Goal: Connect with others: Connect with others

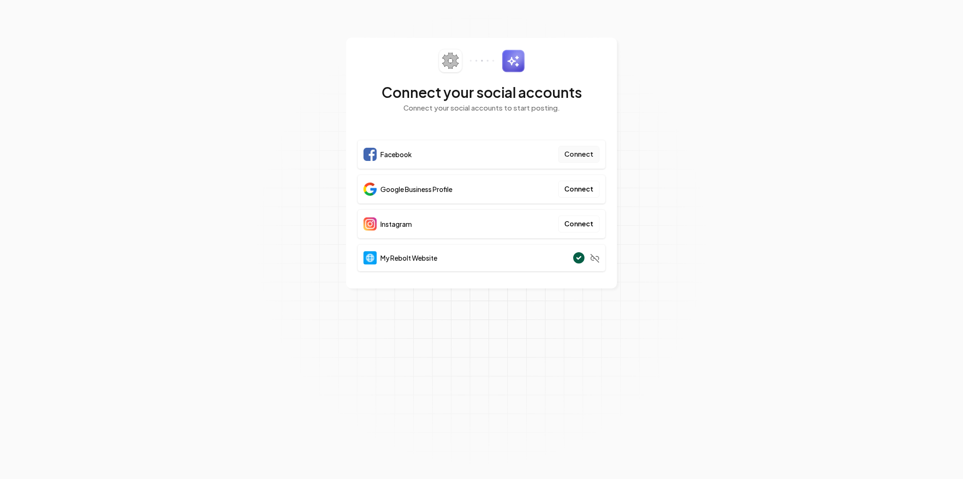
click at [599, 163] on button "Connect" at bounding box center [578, 154] width 41 height 17
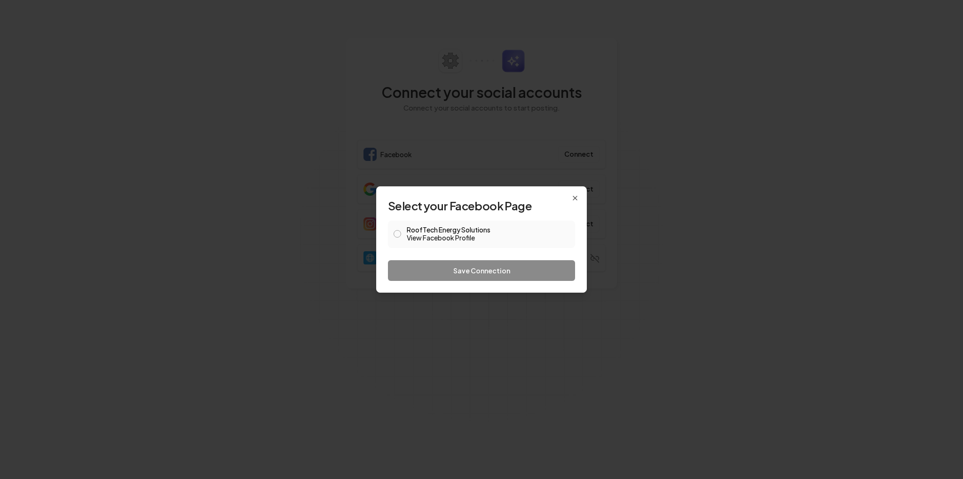
click at [432, 233] on link "View Facebook Profile" at bounding box center [488, 237] width 163 height 9
click at [579, 194] on icon "button" at bounding box center [575, 198] width 8 height 8
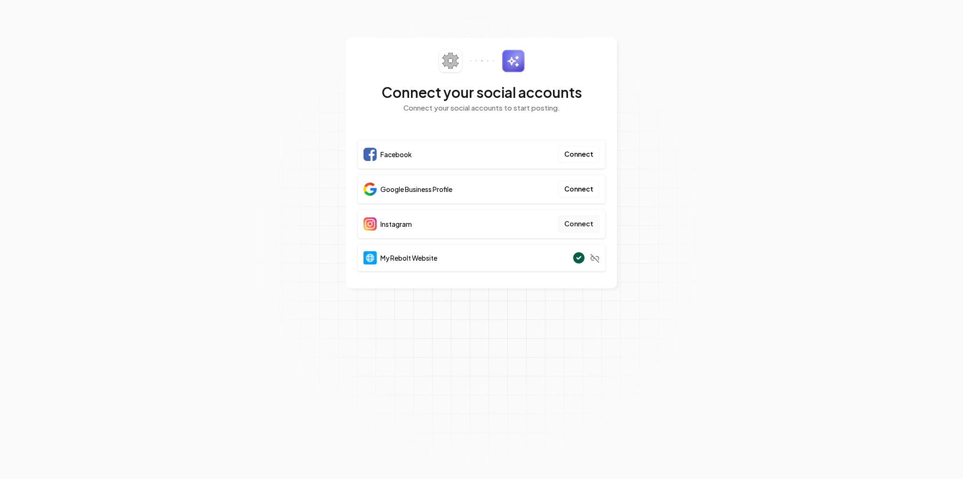
click at [599, 232] on button "Connect" at bounding box center [578, 223] width 41 height 17
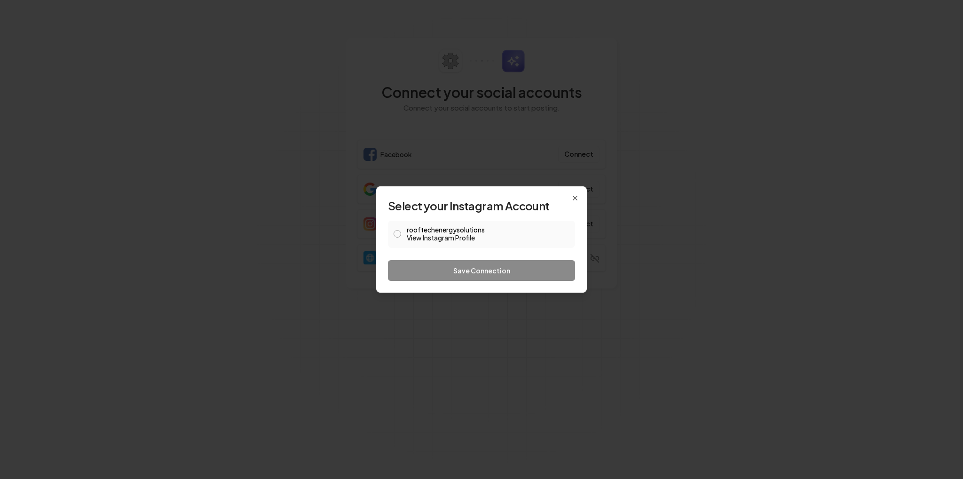
click at [407, 234] on link "View Instagram Profile" at bounding box center [488, 237] width 163 height 9
click at [483, 277] on div "Save Connection" at bounding box center [481, 270] width 187 height 21
click at [393, 234] on button "rooftechenergysolutions View Instagram Profile" at bounding box center [397, 234] width 8 height 8
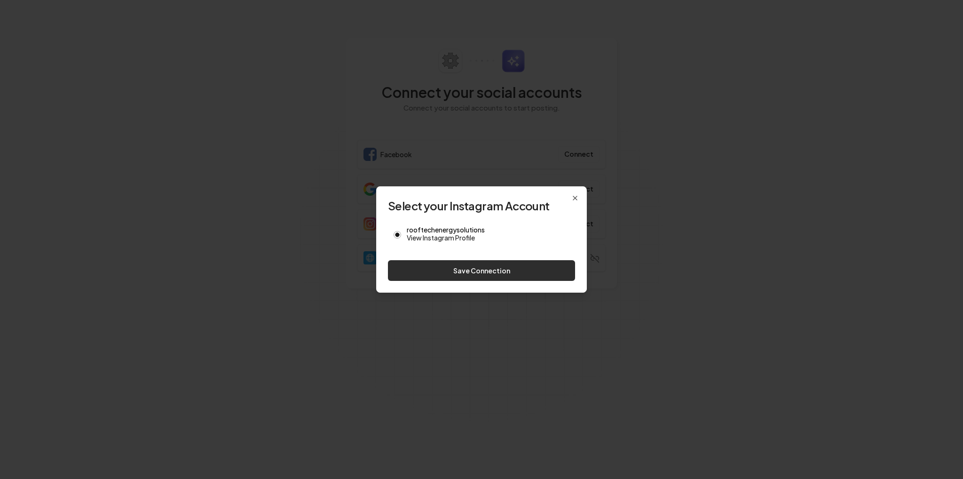
click at [476, 281] on button "Save Connection" at bounding box center [481, 270] width 187 height 21
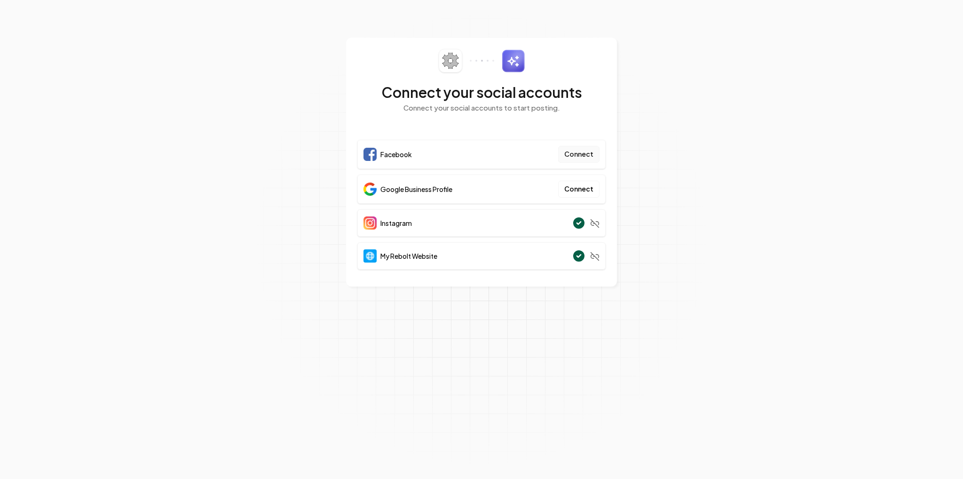
click at [599, 163] on button "Connect" at bounding box center [578, 154] width 41 height 17
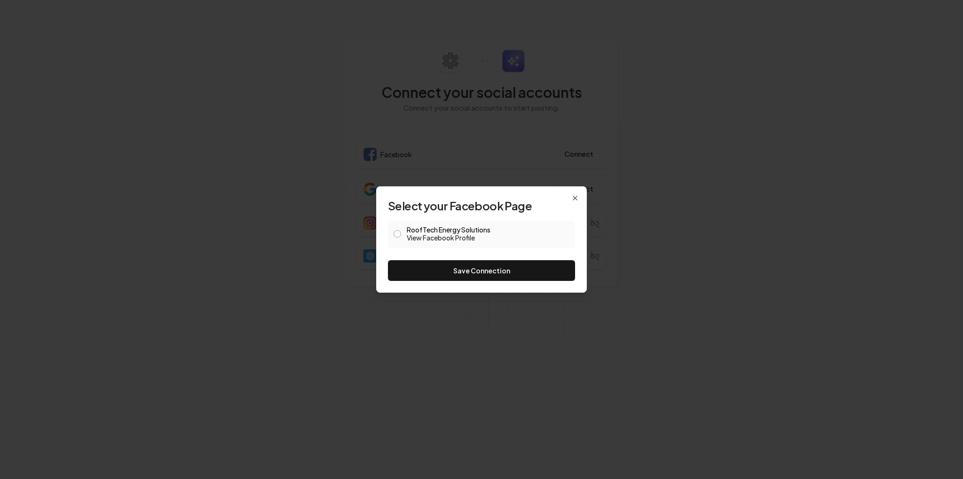
click at [388, 234] on div "RoofTech Energy Solutions View Facebook Profile" at bounding box center [481, 233] width 187 height 27
click at [393, 232] on button "RoofTech Energy Solutions View Facebook Profile" at bounding box center [397, 234] width 8 height 8
click at [461, 275] on button "Save Connection" at bounding box center [481, 270] width 187 height 21
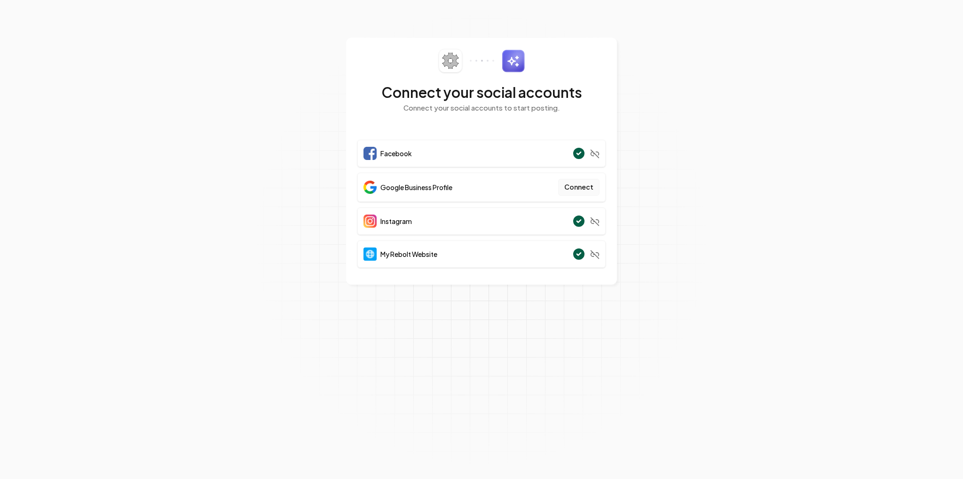
click at [599, 196] on button "Connect" at bounding box center [578, 187] width 41 height 17
click at [533, 202] on div "Google Business Profile Connect" at bounding box center [481, 187] width 248 height 29
click at [593, 196] on button "Connect" at bounding box center [578, 187] width 41 height 17
